Goal: Task Accomplishment & Management: Complete application form

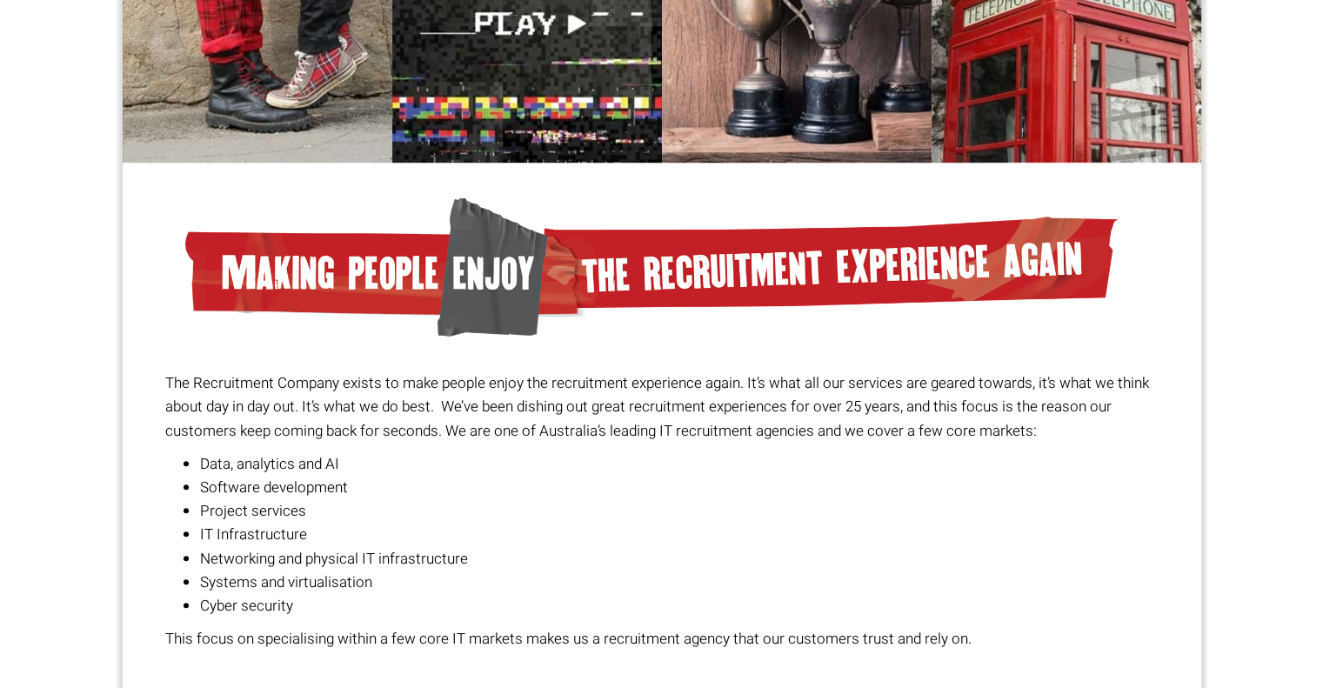
scroll to position [1248, 0]
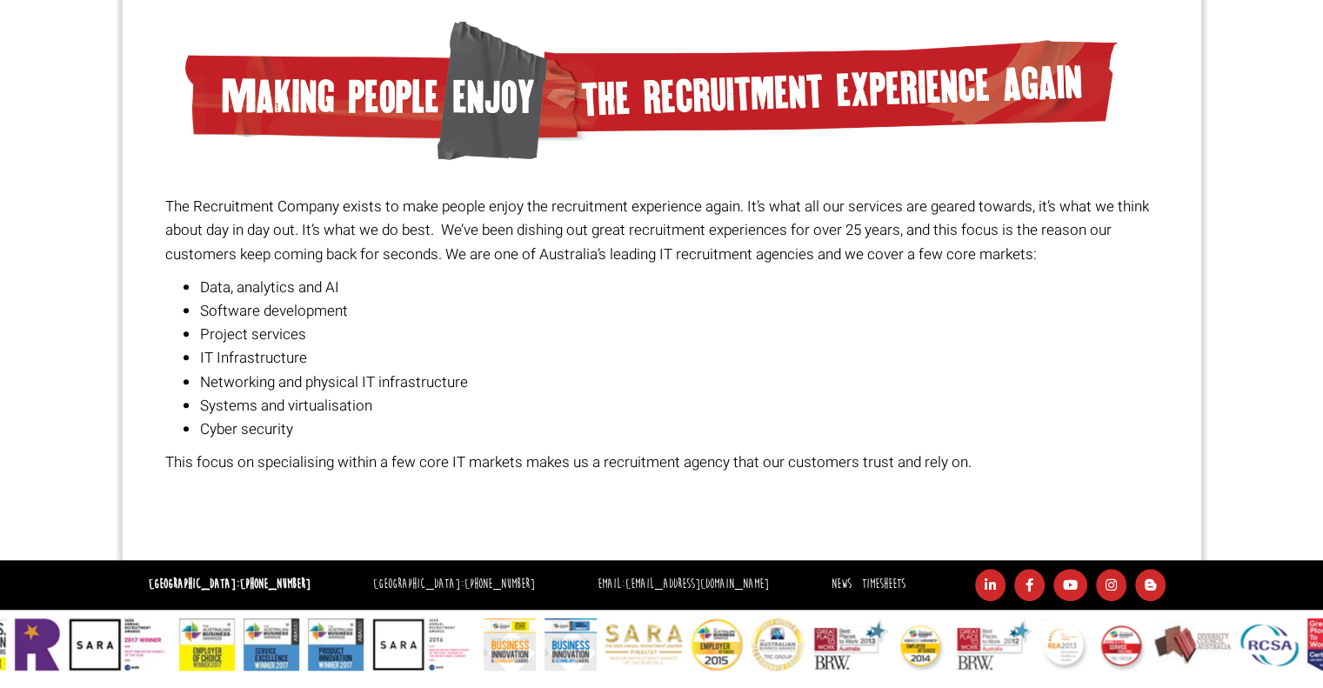
drag, startPoint x: 752, startPoint y: 572, endPoint x: 573, endPoint y: 562, distance: 178.6
click at [573, 562] on div "Sydney: +61 2 8346 6700 Dublin: +353 1 697 2548 Email: hello@therecruitmentcomp…" at bounding box center [661, 585] width 1323 height 50
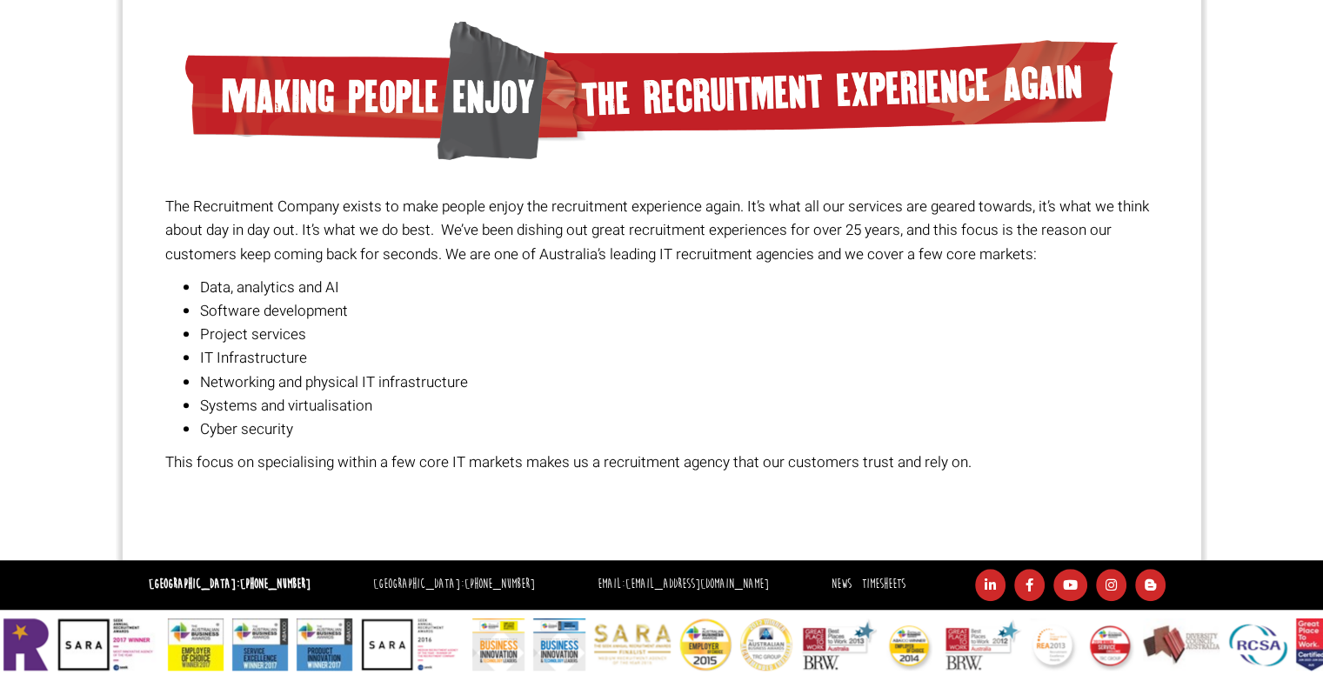
copy link "[EMAIL_ADDRESS][DOMAIN_NAME]"
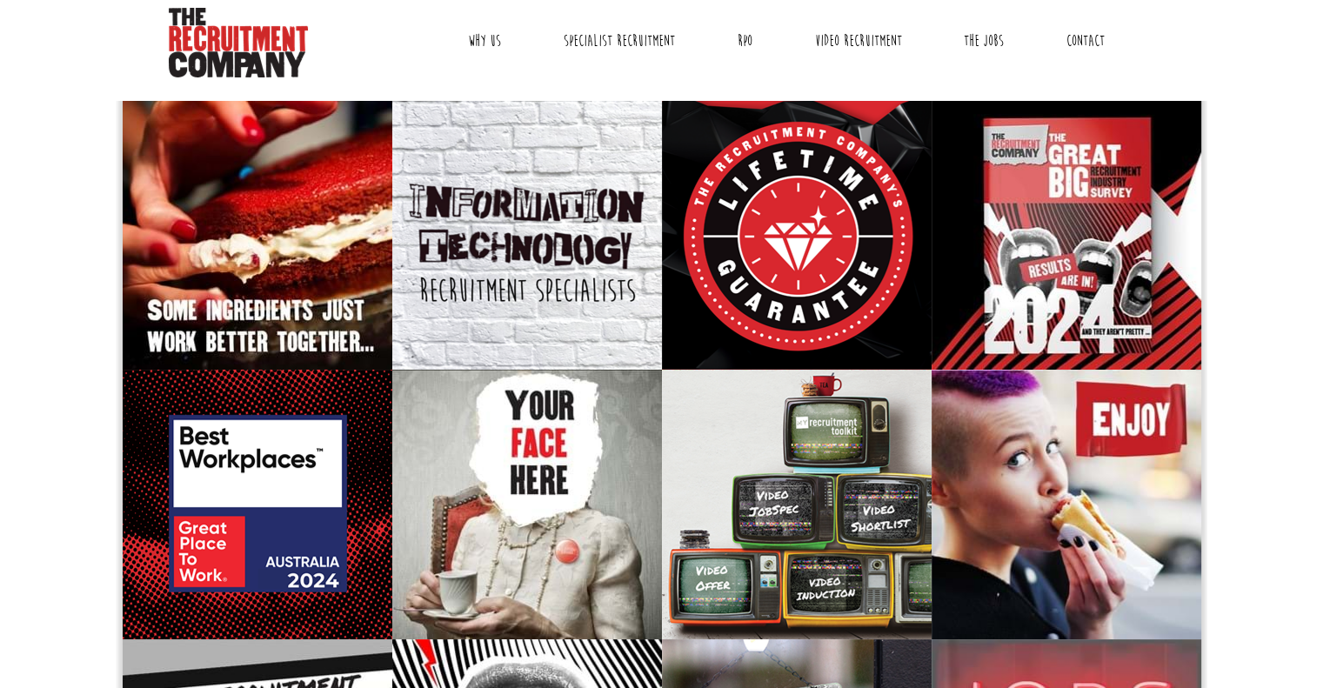
scroll to position [0, 0]
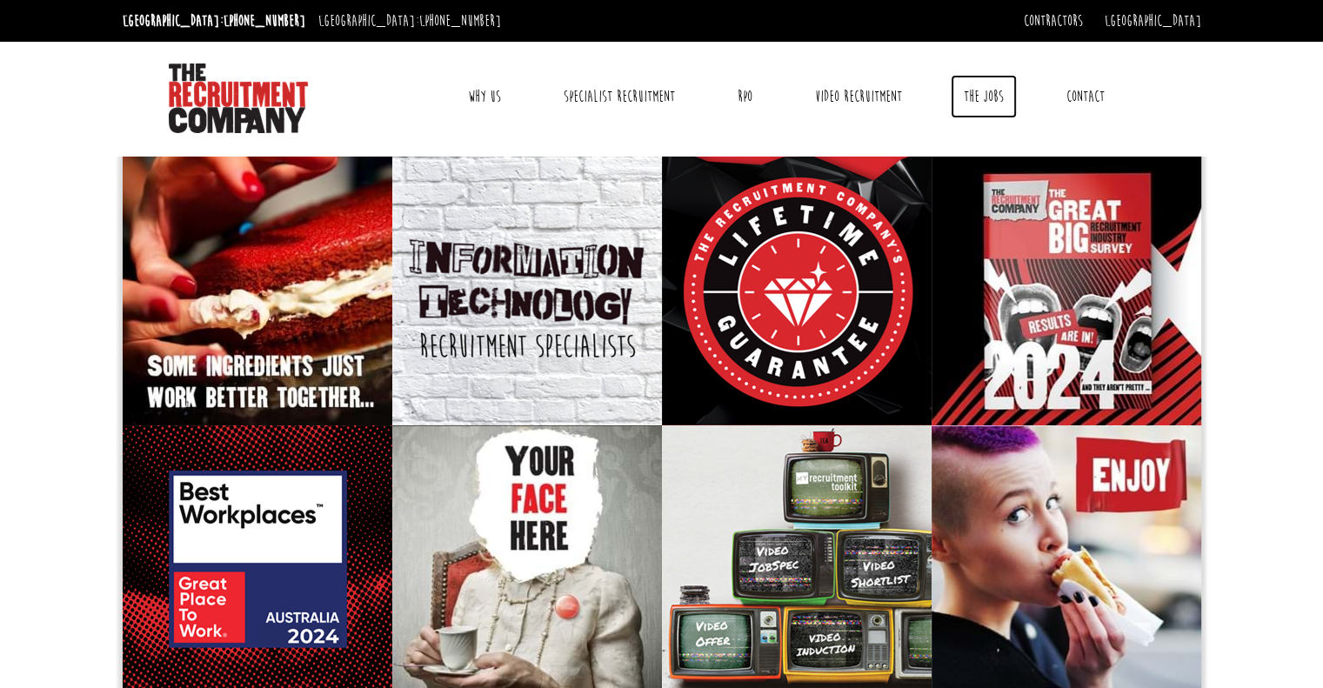
click at [966, 100] on link "The Jobs" at bounding box center [984, 96] width 66 height 43
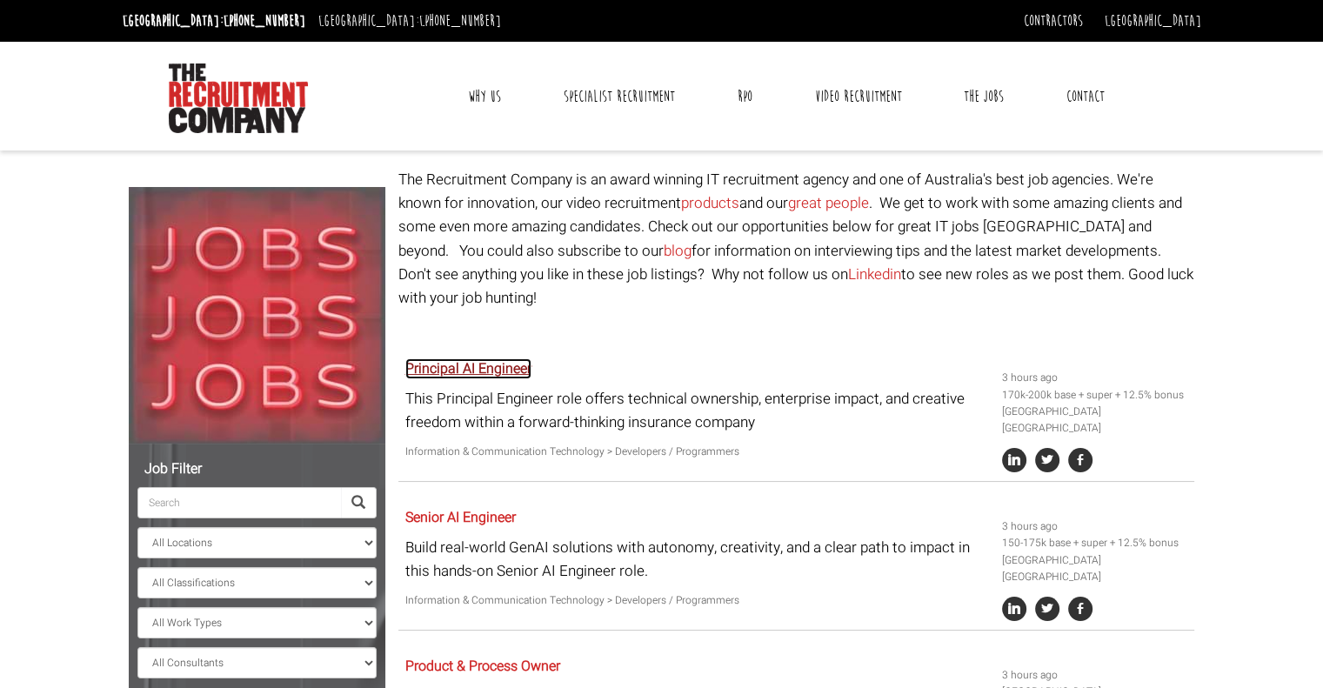
click at [504, 358] on link "Principal AI Engineer" at bounding box center [468, 368] width 126 height 21
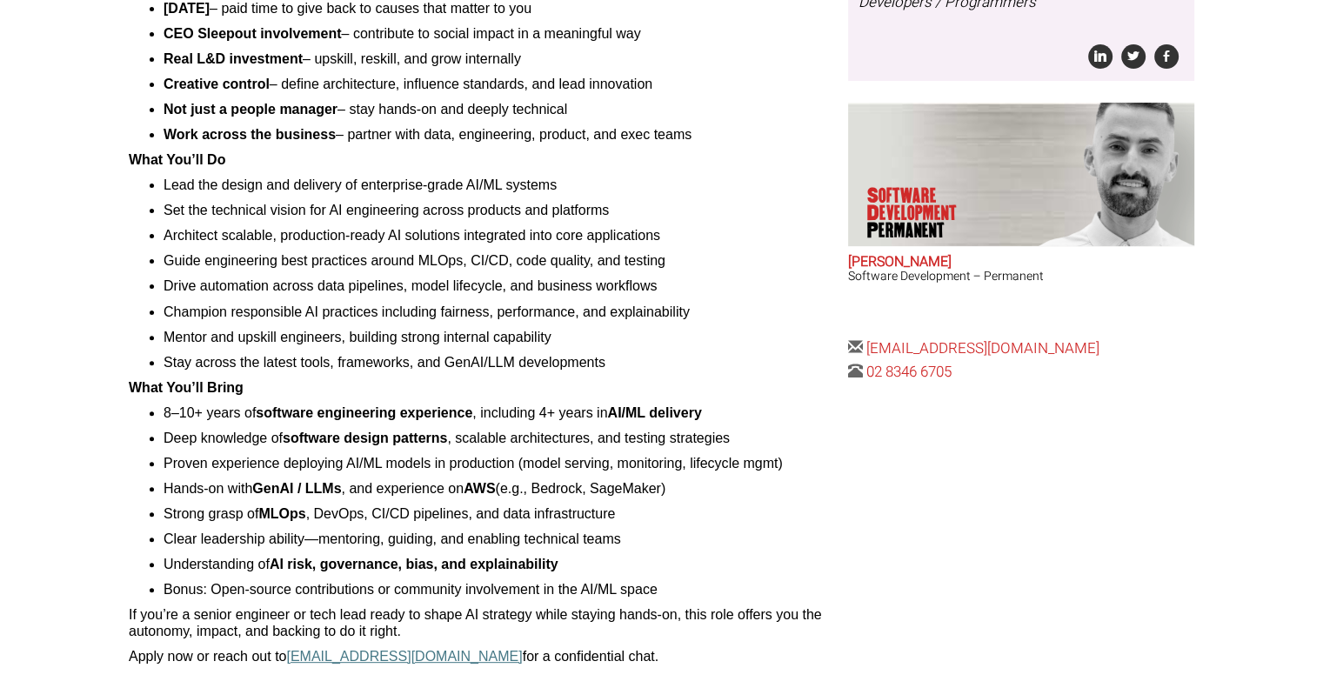
scroll to position [730, 0]
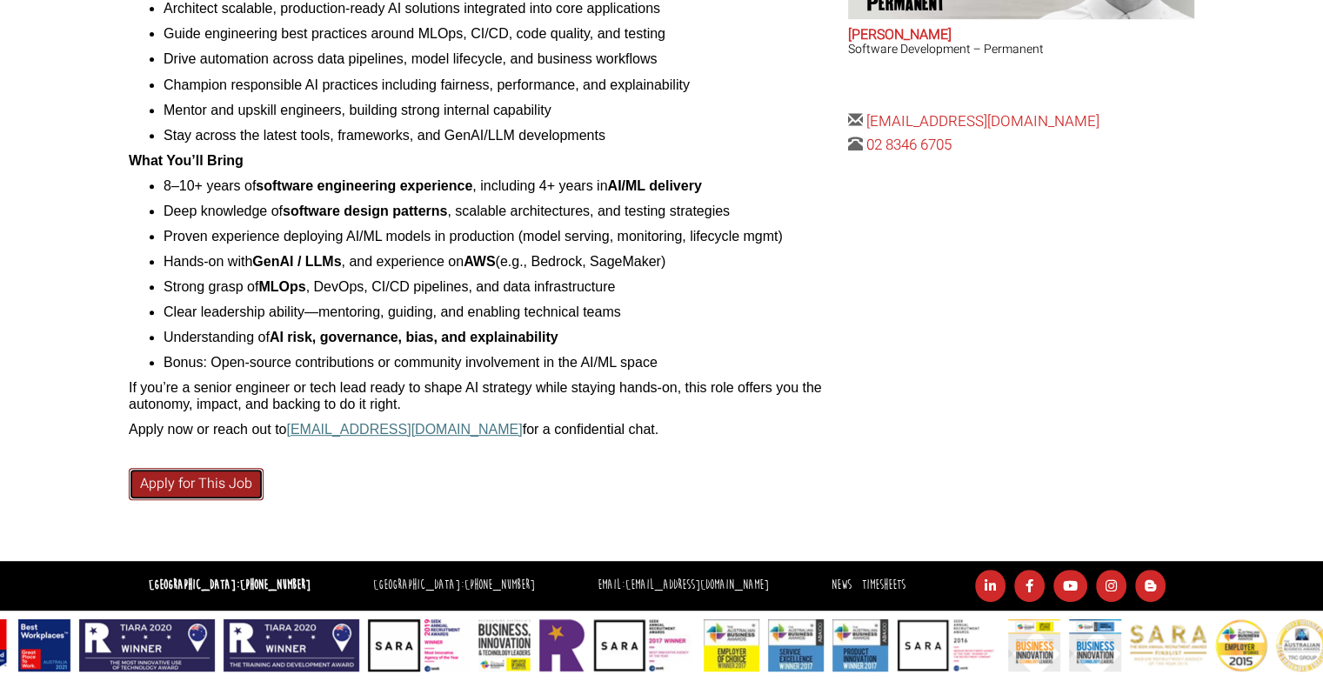
click at [230, 491] on link "Apply for This Job" at bounding box center [196, 484] width 135 height 32
